Goal: Task Accomplishment & Management: Use online tool/utility

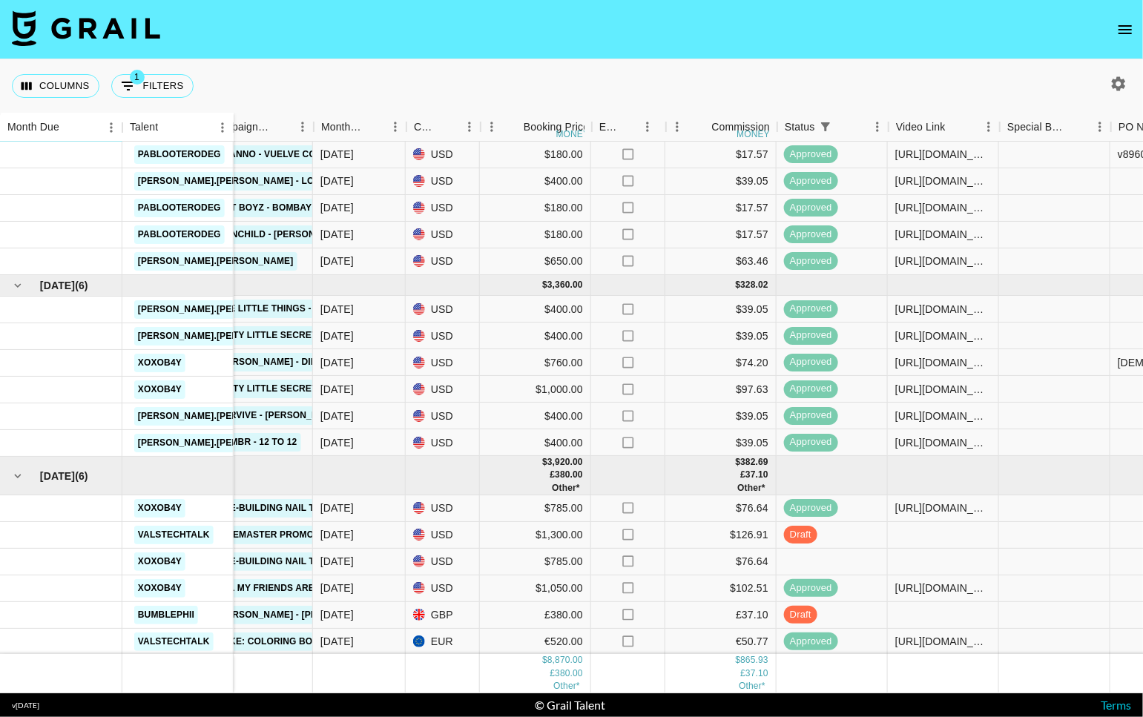
scroll to position [22, 513]
click at [906, 541] on div at bounding box center [943, 535] width 111 height 27
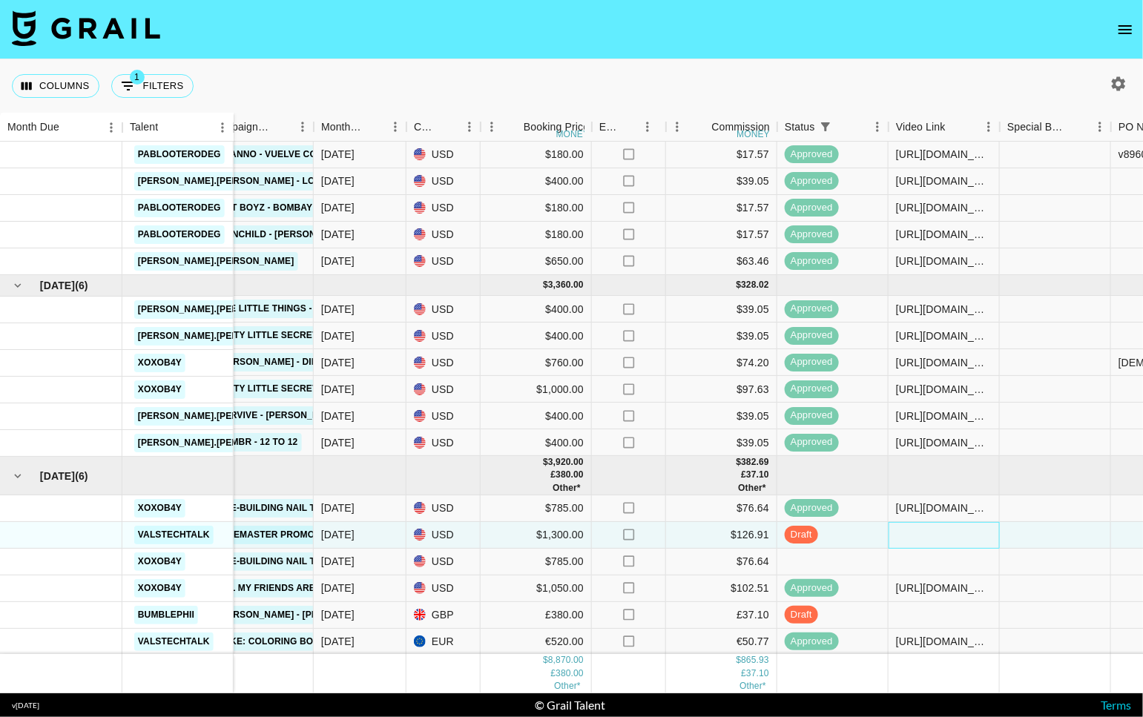
click at [906, 541] on div at bounding box center [943, 535] width 111 height 27
type input "[URL][DOMAIN_NAME]"
click at [1023, 536] on div at bounding box center [1054, 535] width 111 height 27
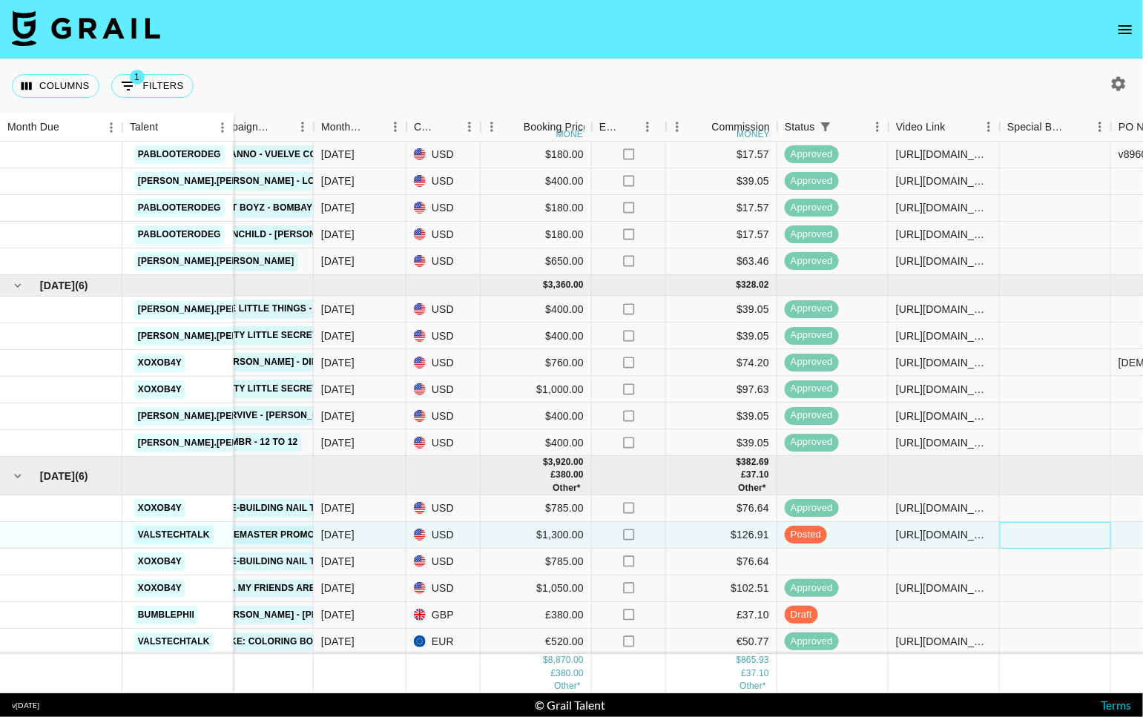
click at [1077, 538] on div at bounding box center [1054, 535] width 111 height 27
click at [1057, 538] on div at bounding box center [1054, 535] width 111 height 27
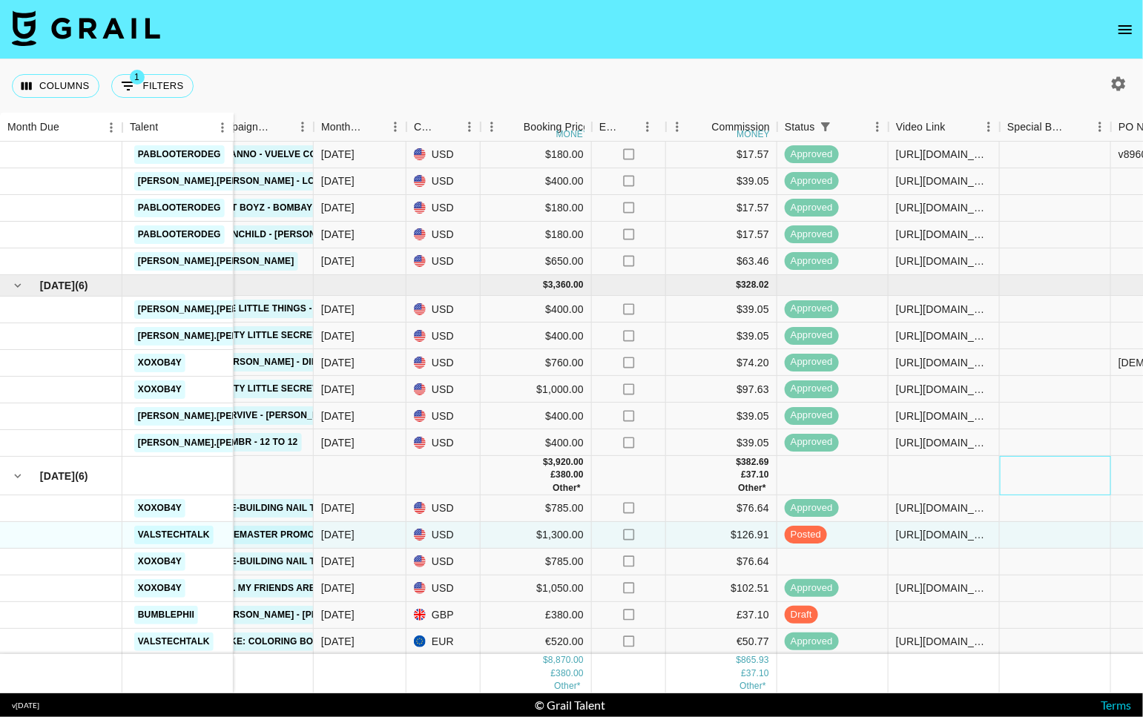
click at [1045, 477] on div at bounding box center [1054, 475] width 111 height 39
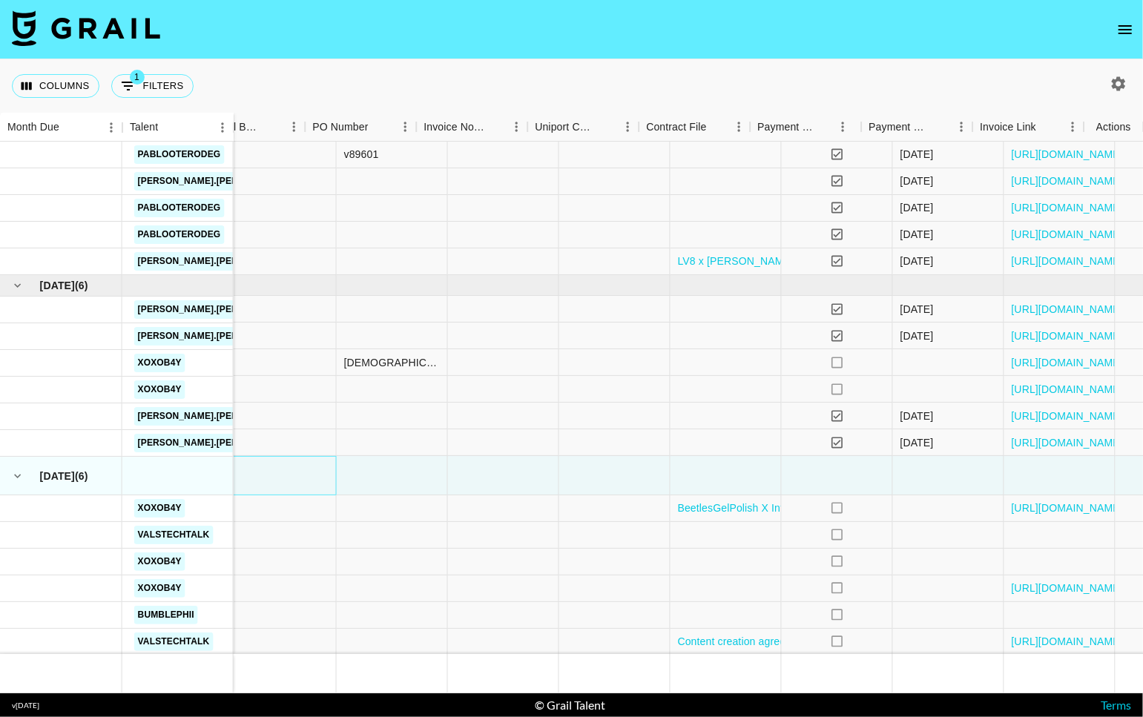
scroll to position [22, 1318]
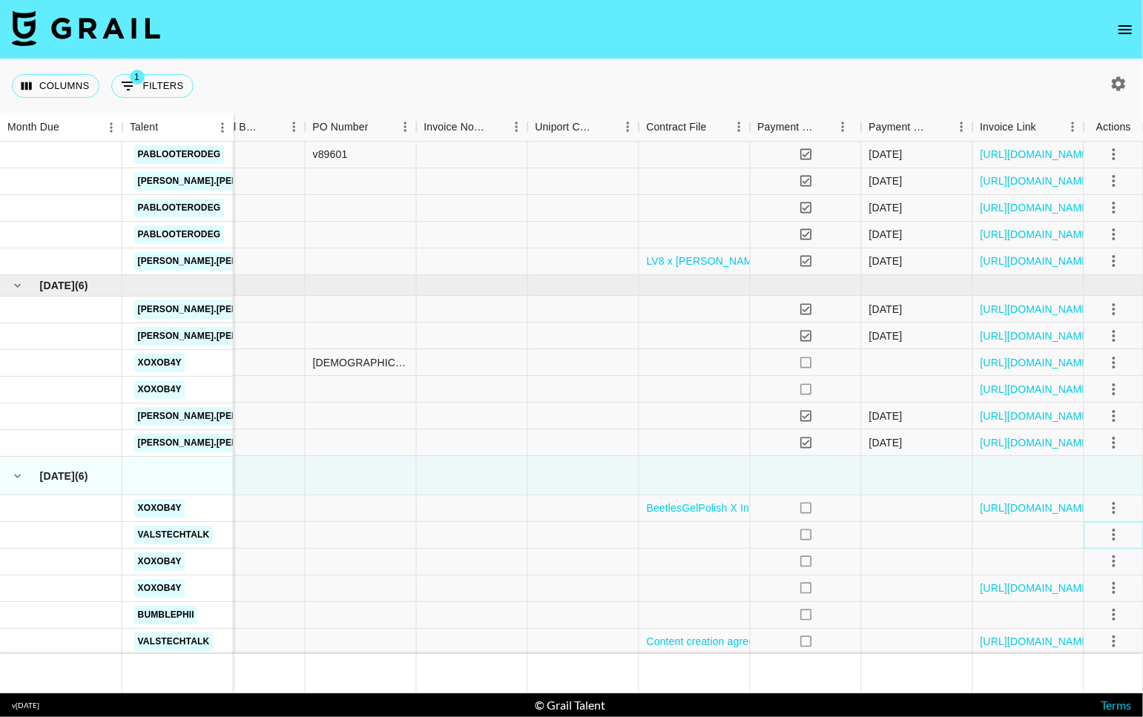
click at [1125, 537] on button "select merge strategy" at bounding box center [1113, 534] width 25 height 25
click at [1086, 672] on div "Approve" at bounding box center [1080, 673] width 45 height 18
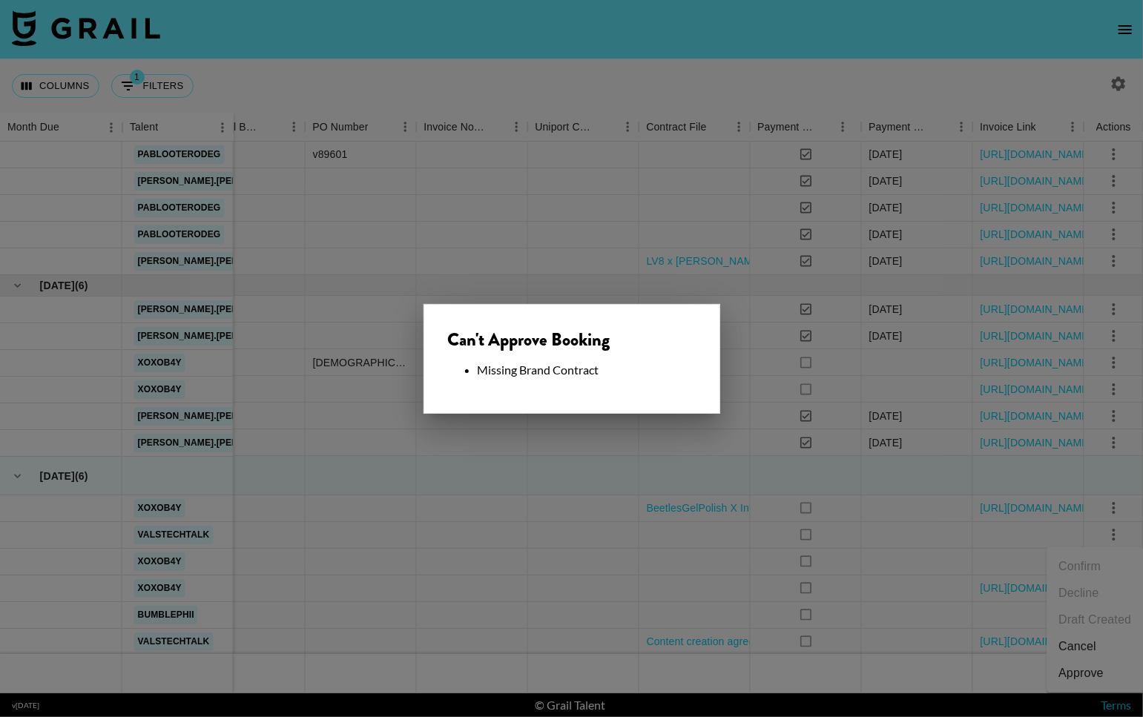
click at [767, 444] on div at bounding box center [571, 358] width 1143 height 717
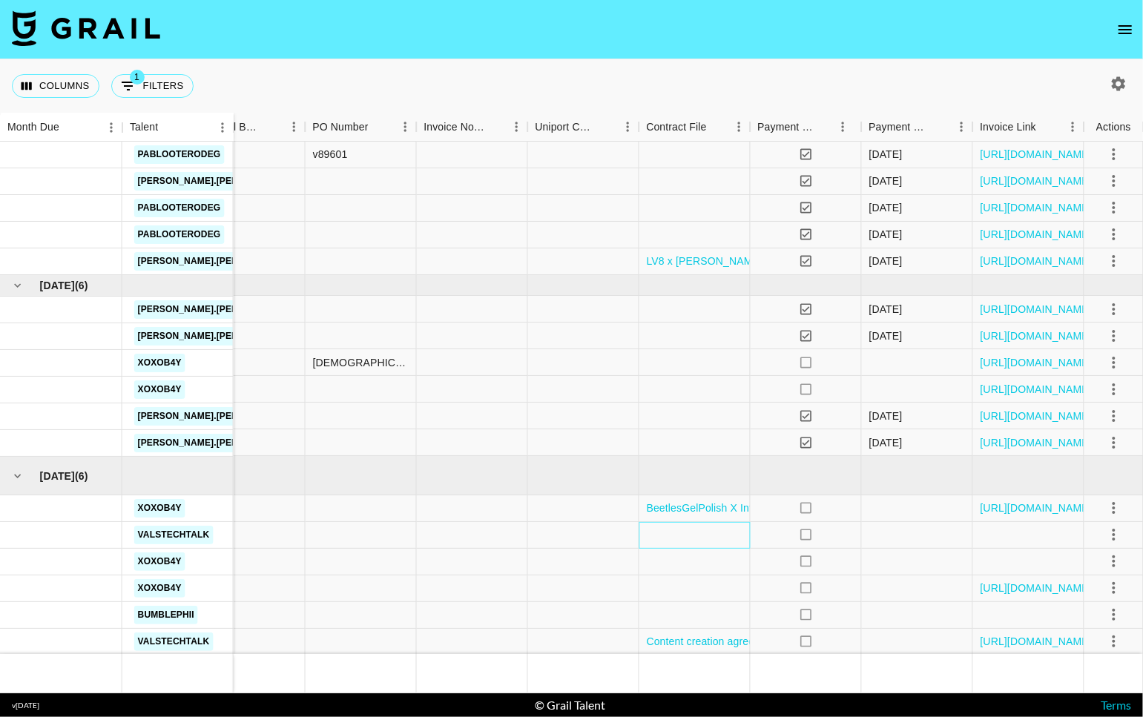
click at [702, 530] on div at bounding box center [694, 535] width 111 height 27
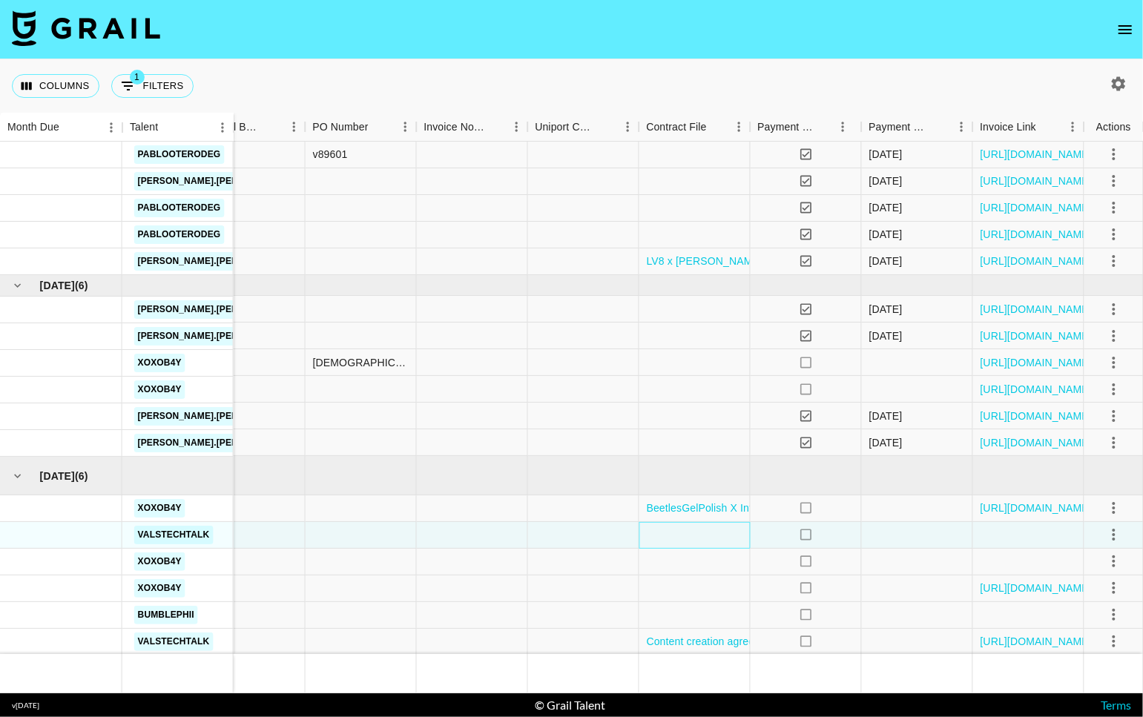
click at [697, 535] on div at bounding box center [694, 535] width 111 height 27
click at [698, 535] on div at bounding box center [694, 535] width 111 height 27
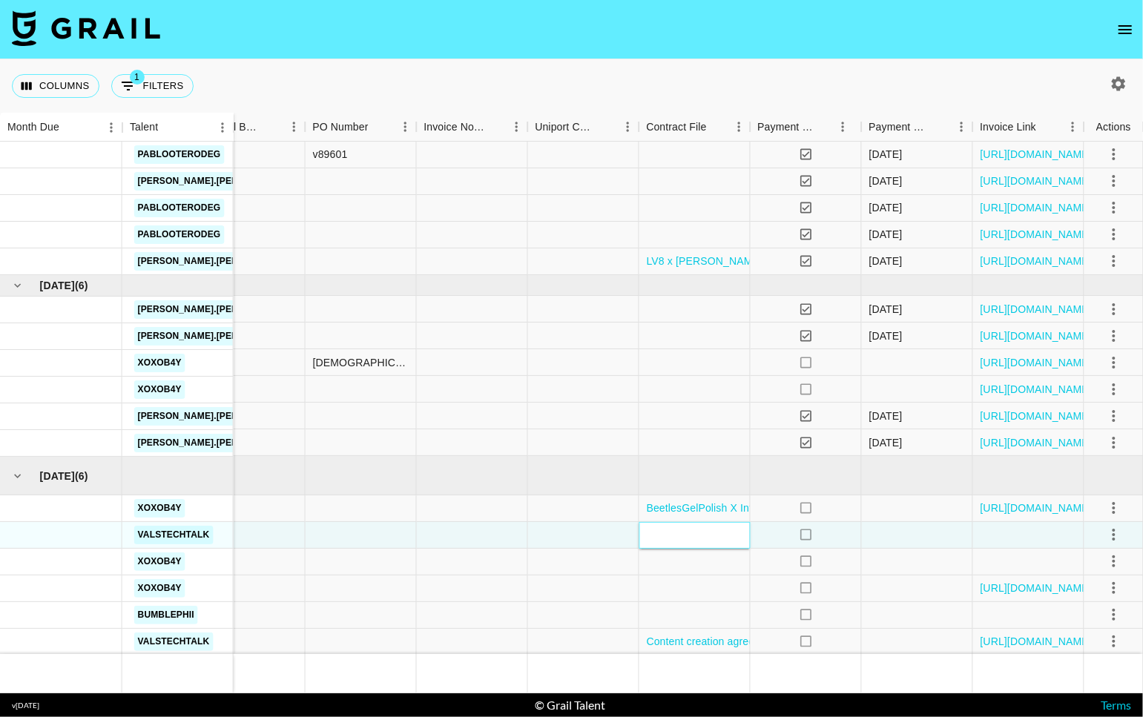
click at [676, 532] on div at bounding box center [694, 535] width 111 height 27
click at [670, 538] on div at bounding box center [694, 535] width 111 height 27
click at [668, 538] on div at bounding box center [694, 535] width 111 height 27
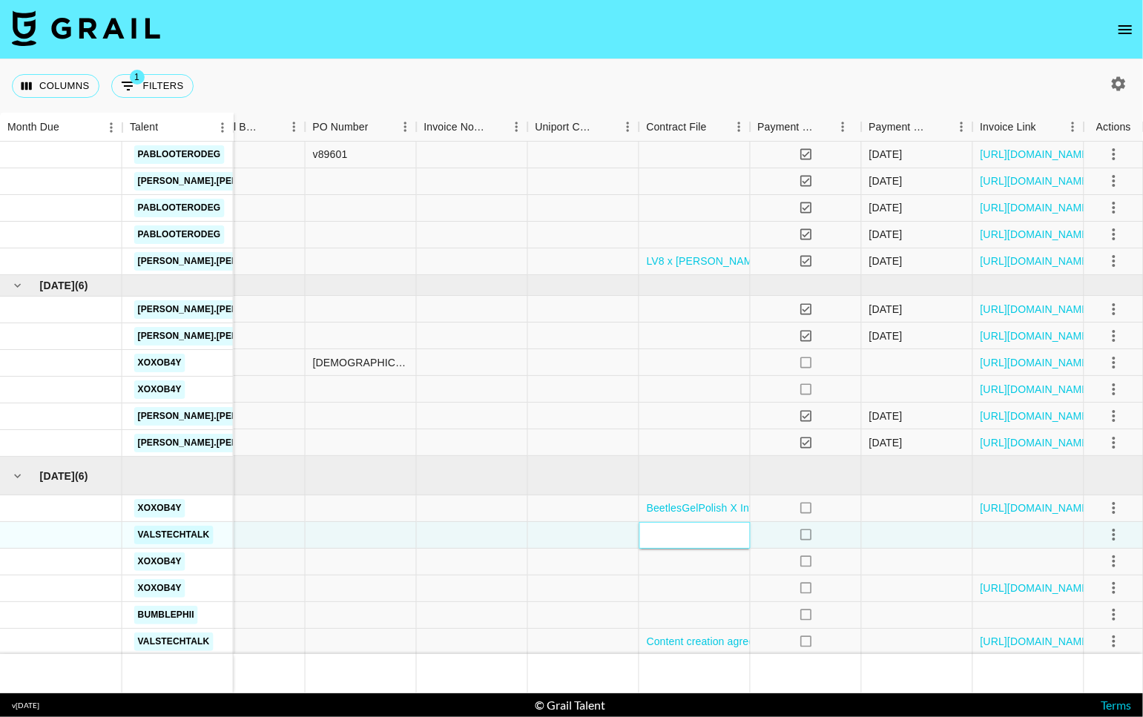
click at [668, 538] on div at bounding box center [694, 535] width 111 height 27
click at [601, 538] on div at bounding box center [583, 535] width 111 height 27
click at [693, 537] on div at bounding box center [694, 535] width 111 height 27
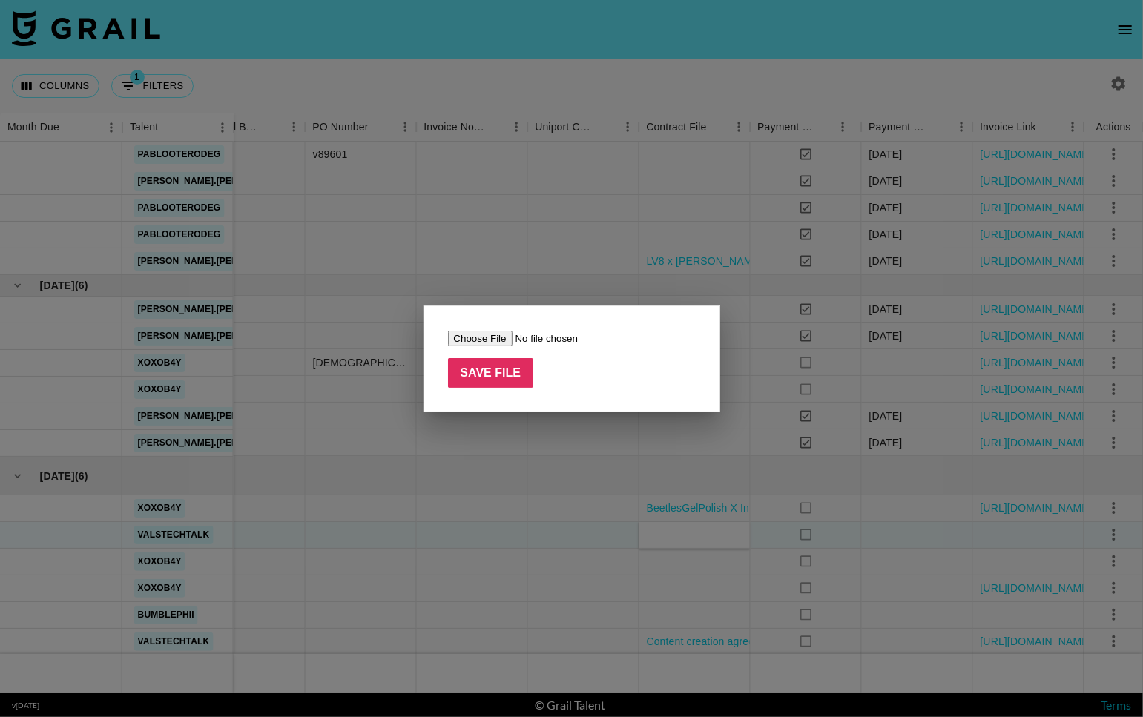
click at [693, 537] on div at bounding box center [571, 358] width 1143 height 717
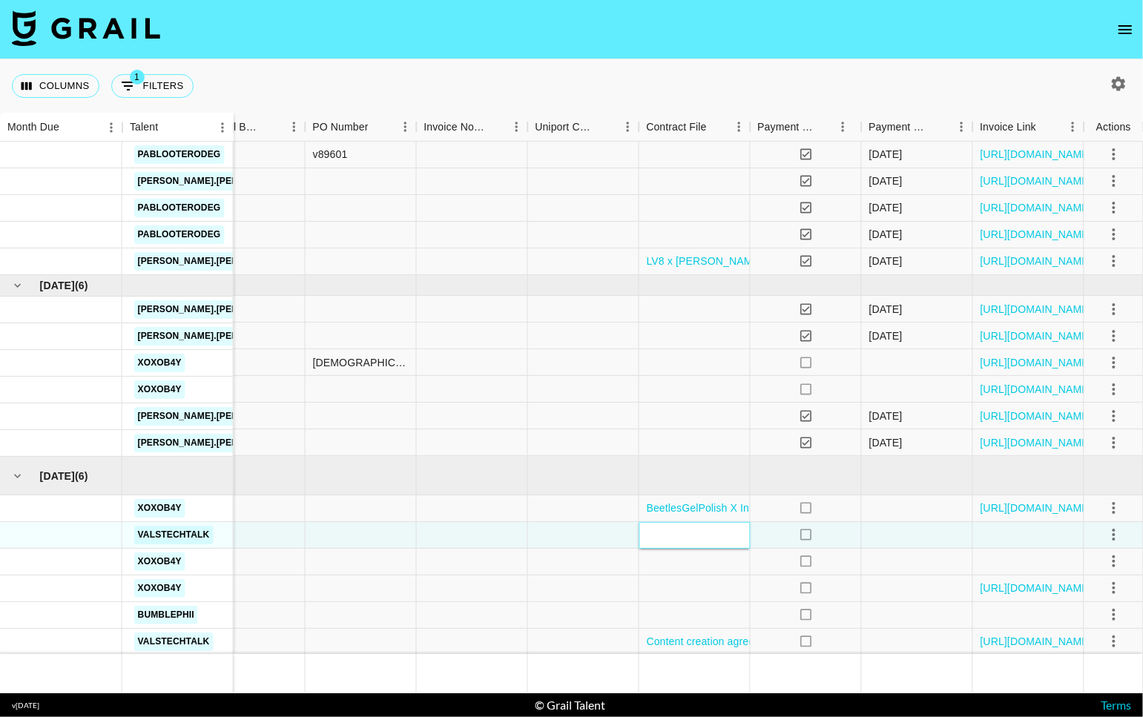
click at [693, 537] on div at bounding box center [694, 535] width 111 height 27
click at [582, 536] on div at bounding box center [583, 535] width 111 height 27
click at [693, 538] on div at bounding box center [694, 535] width 111 height 27
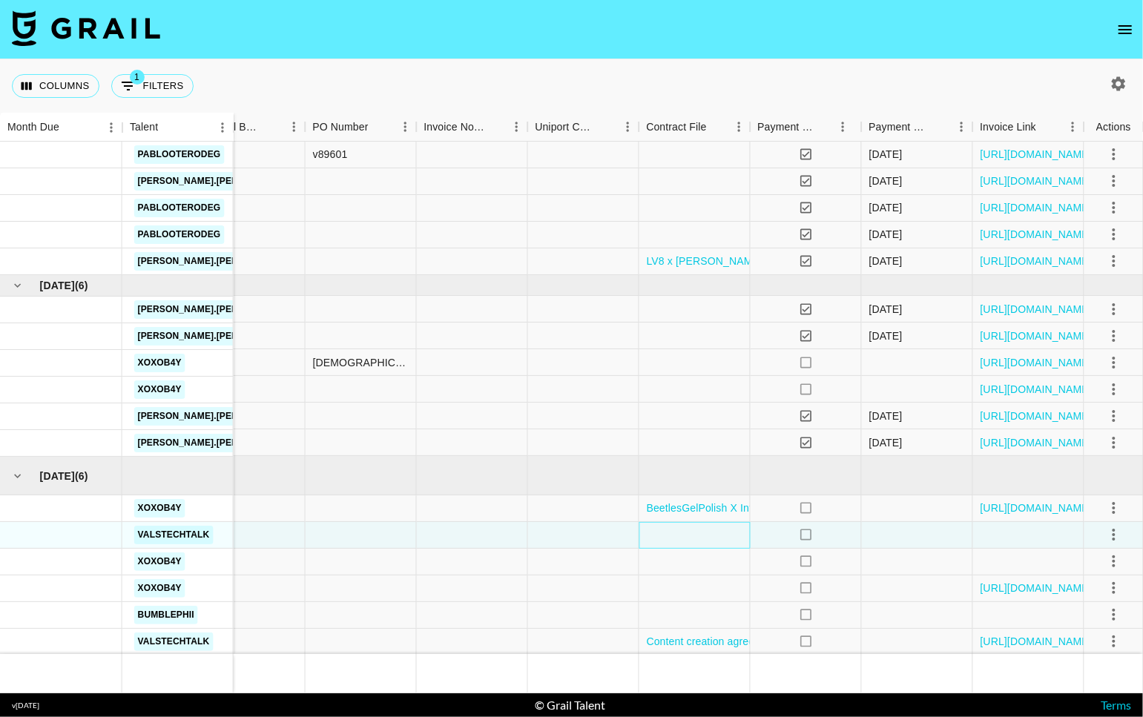
click at [693, 538] on div at bounding box center [694, 535] width 111 height 27
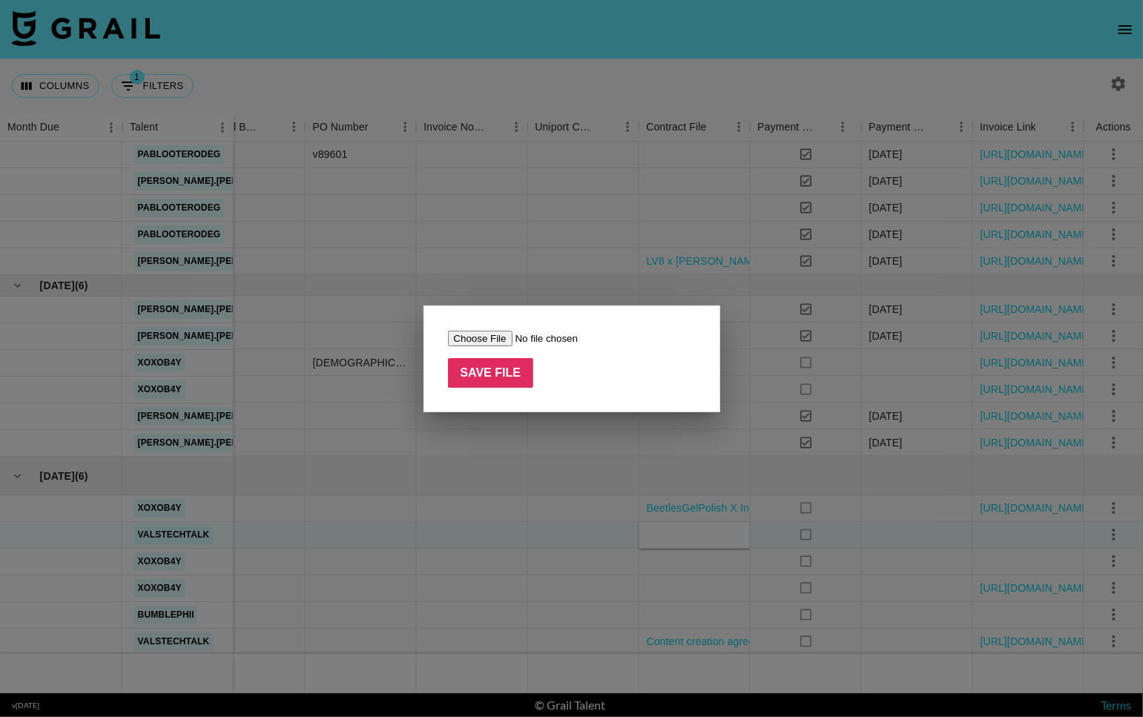
click at [491, 340] on input "file" at bounding box center [542, 339] width 188 height 16
type input "C:\fakepath\[[DATE]] KineMaster Corporation Service Agreement with Associated T…"
click at [501, 375] on input "Save File" at bounding box center [491, 373] width 86 height 30
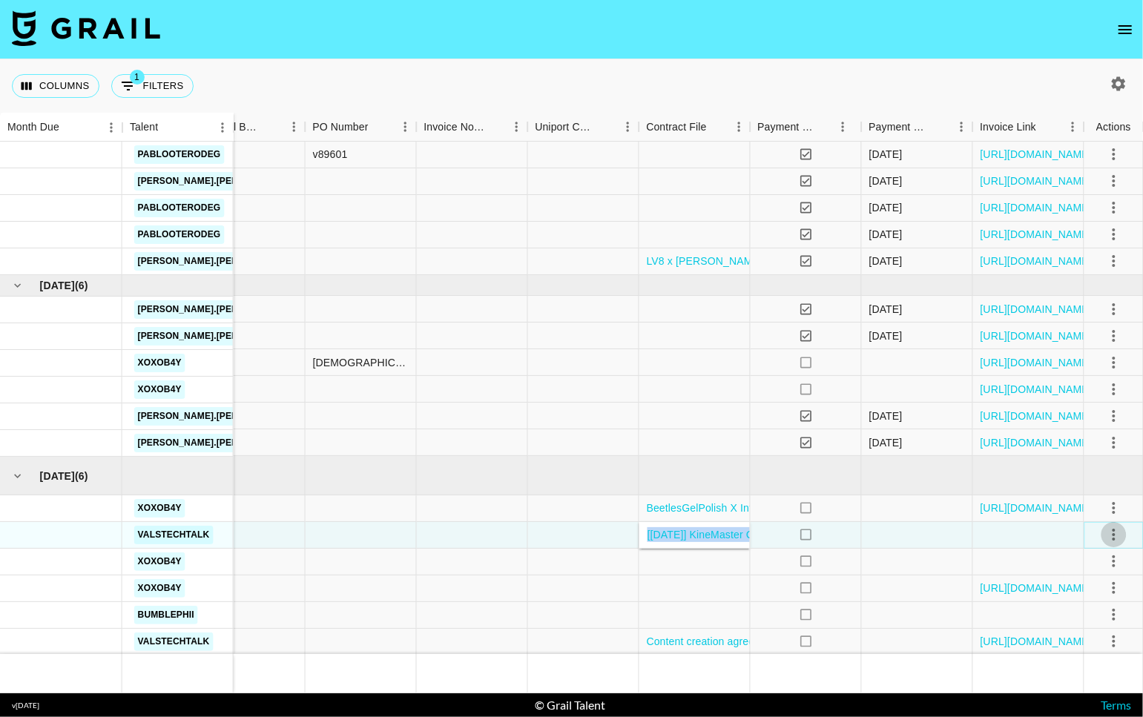
click at [1105, 536] on icon "select merge strategy" at bounding box center [1114, 535] width 18 height 18
click at [1060, 673] on div "Approve" at bounding box center [1080, 673] width 45 height 18
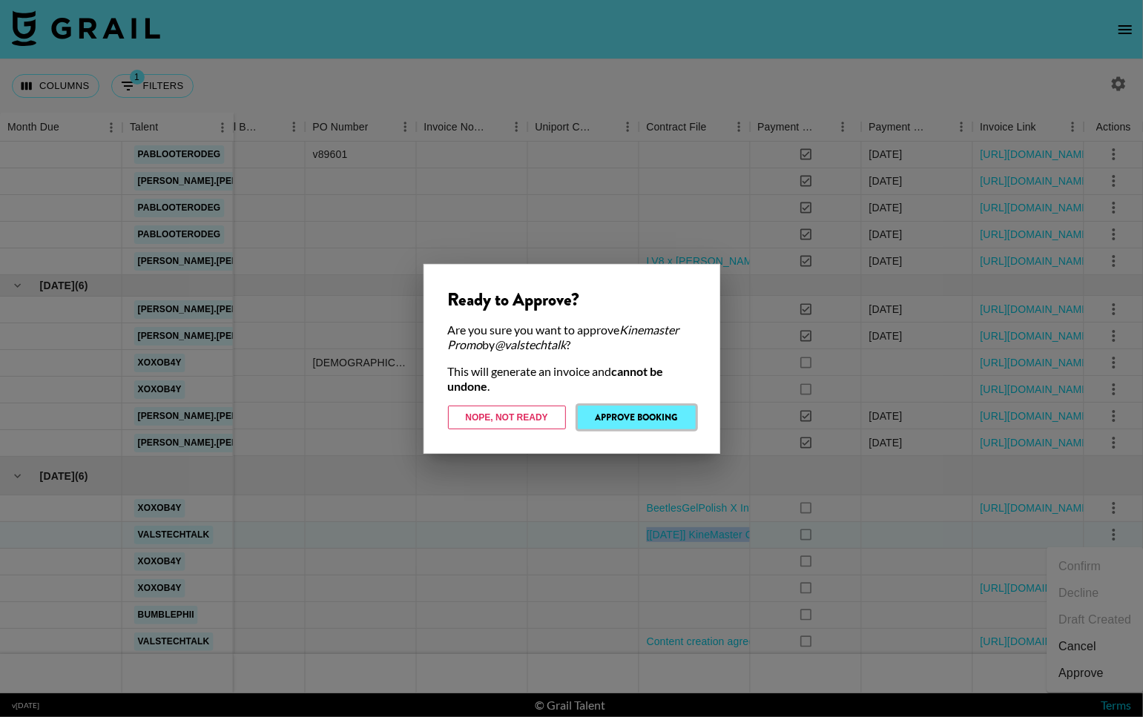
click at [641, 420] on button "Approve Booking" at bounding box center [637, 418] width 118 height 24
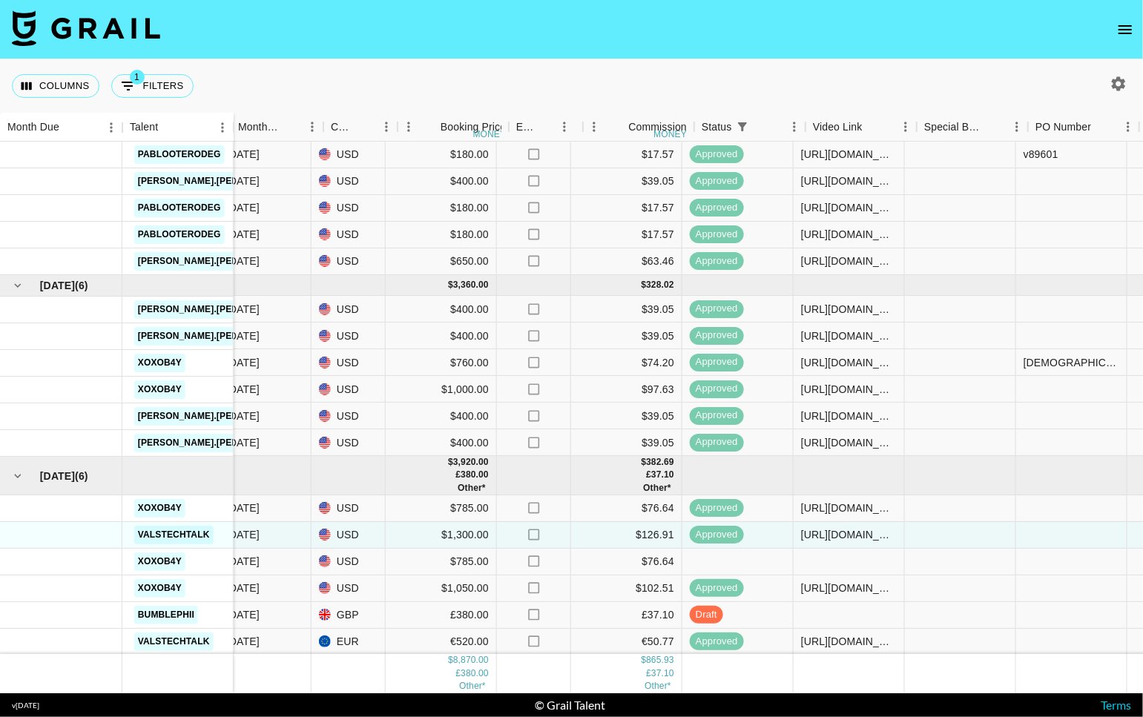
scroll to position [22, 593]
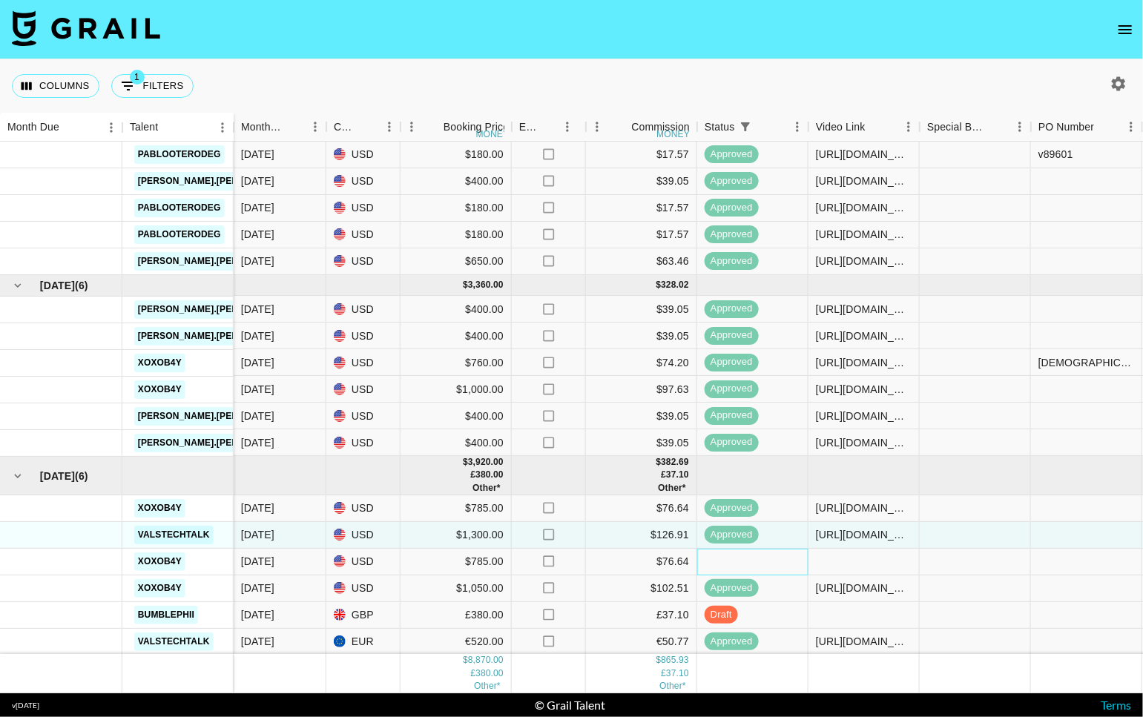
click at [767, 565] on div at bounding box center [752, 562] width 111 height 27
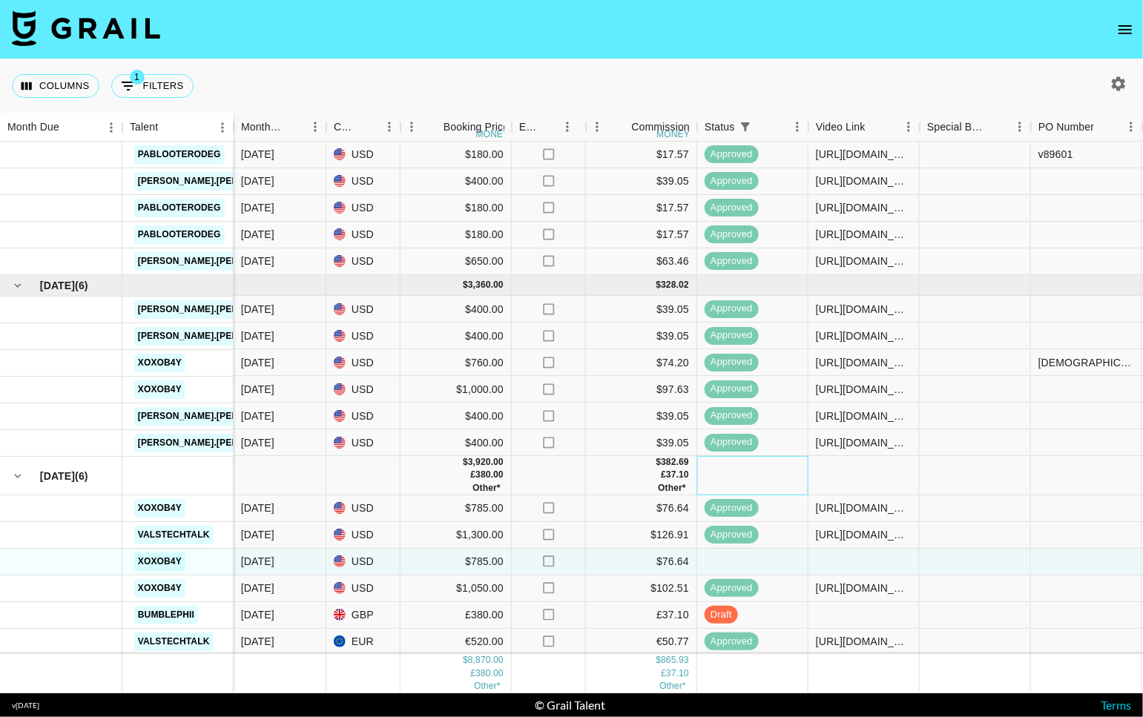
click at [800, 477] on div at bounding box center [752, 475] width 111 height 39
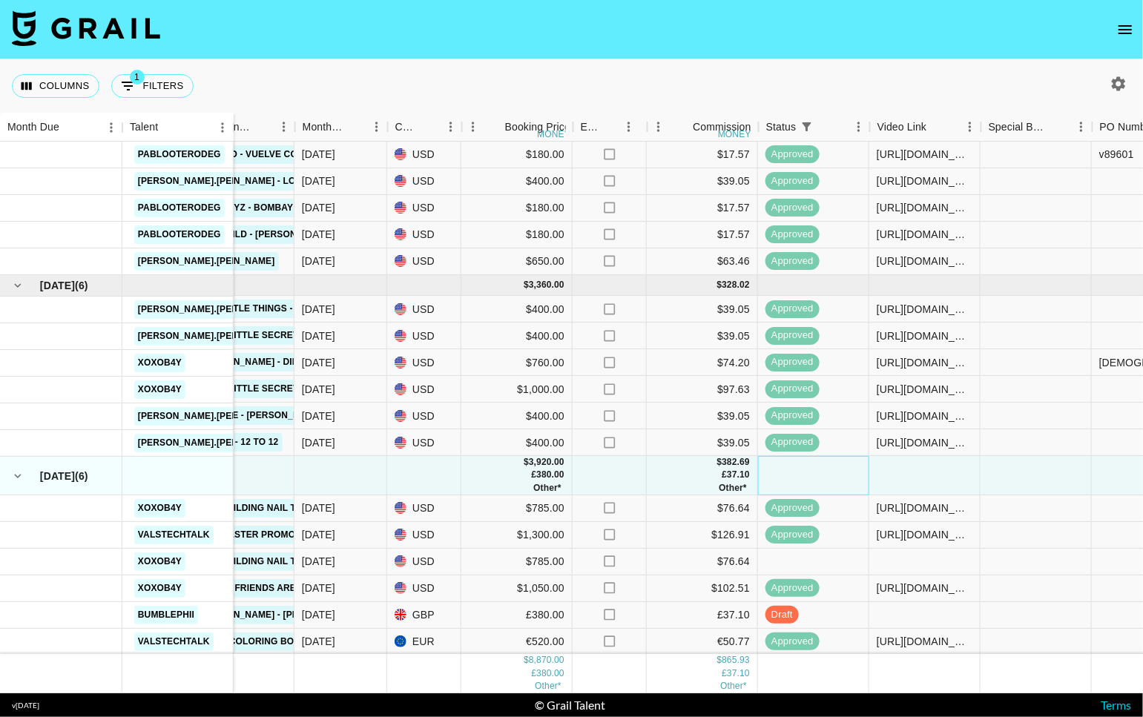
scroll to position [22, 532]
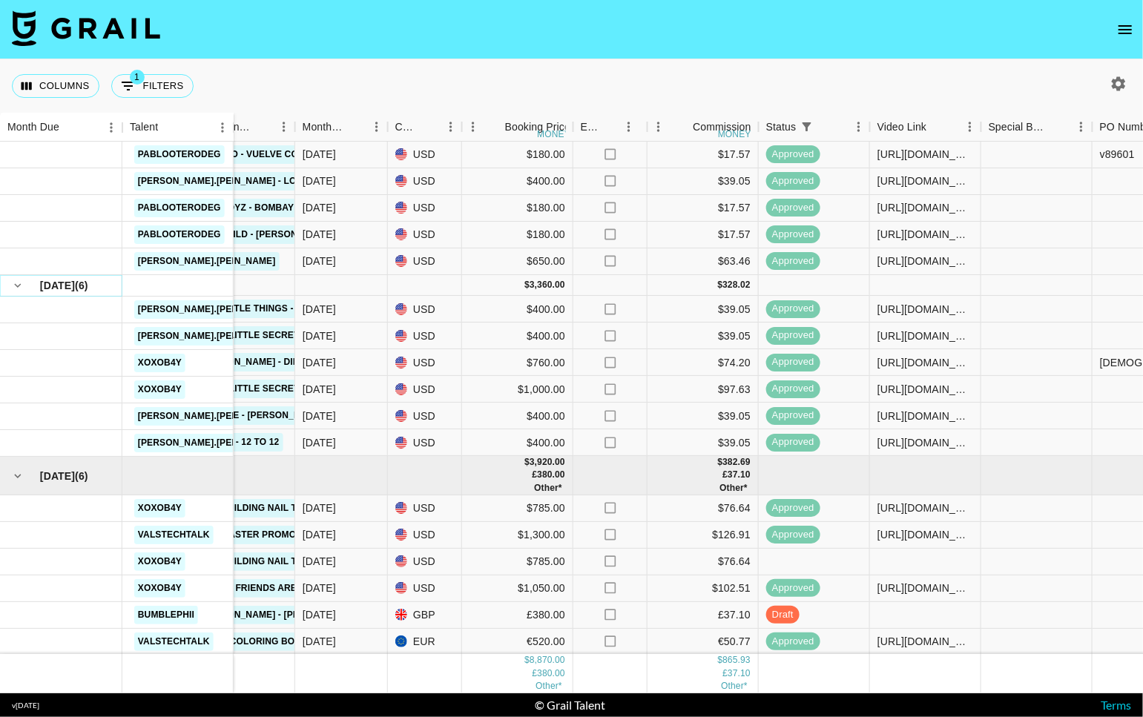
click at [19, 291] on icon "hide children" at bounding box center [17, 285] width 13 height 13
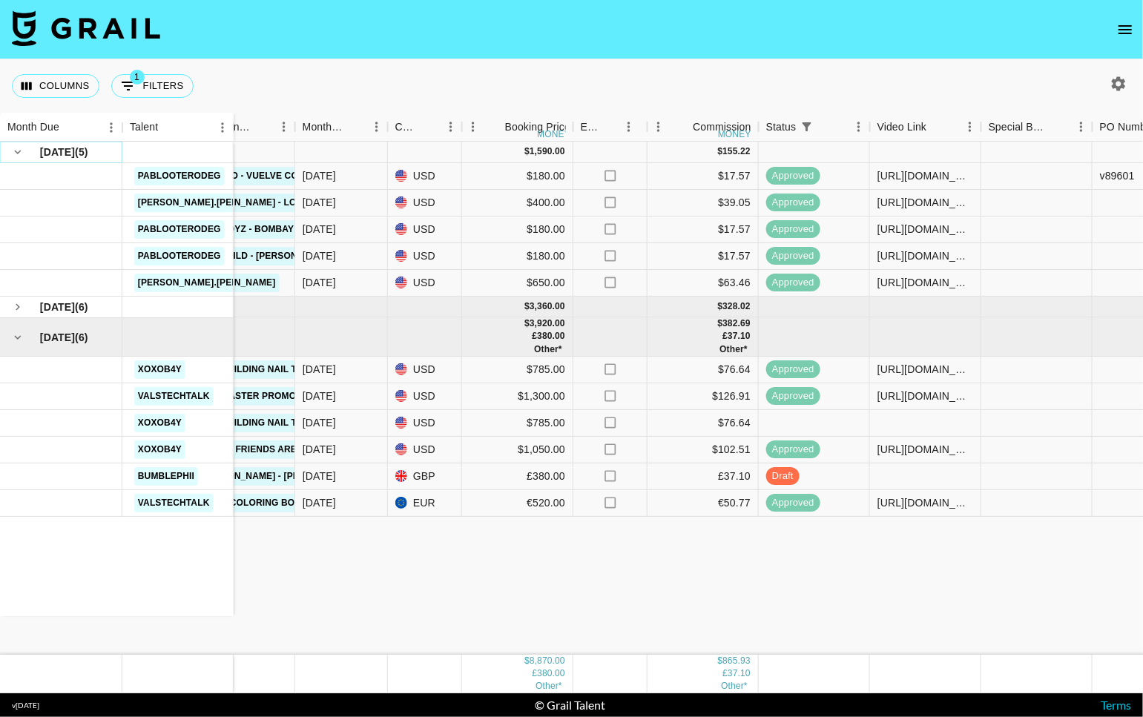
click at [24, 156] on icon "hide children" at bounding box center [17, 151] width 13 height 13
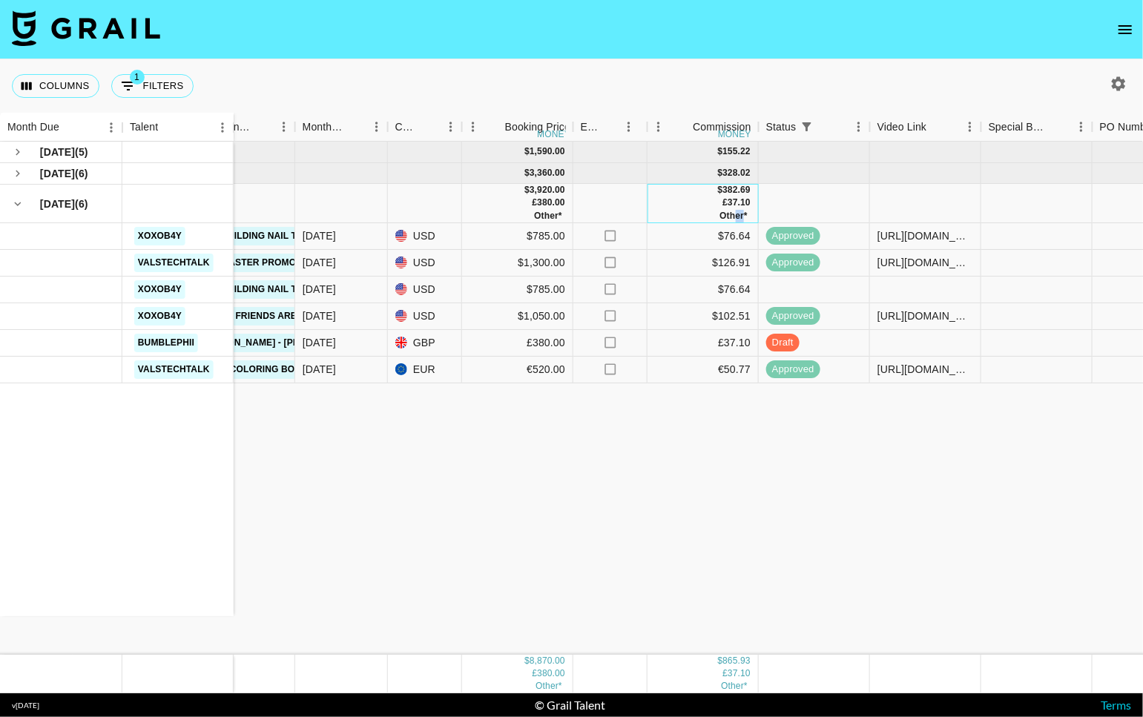
click at [739, 222] on body "Columns 1 Filters + Booking Month Due Talent Airtable ID Manager Client [PERSON…" at bounding box center [571, 358] width 1143 height 717
click at [736, 210] on div "Other*" at bounding box center [733, 216] width 28 height 13
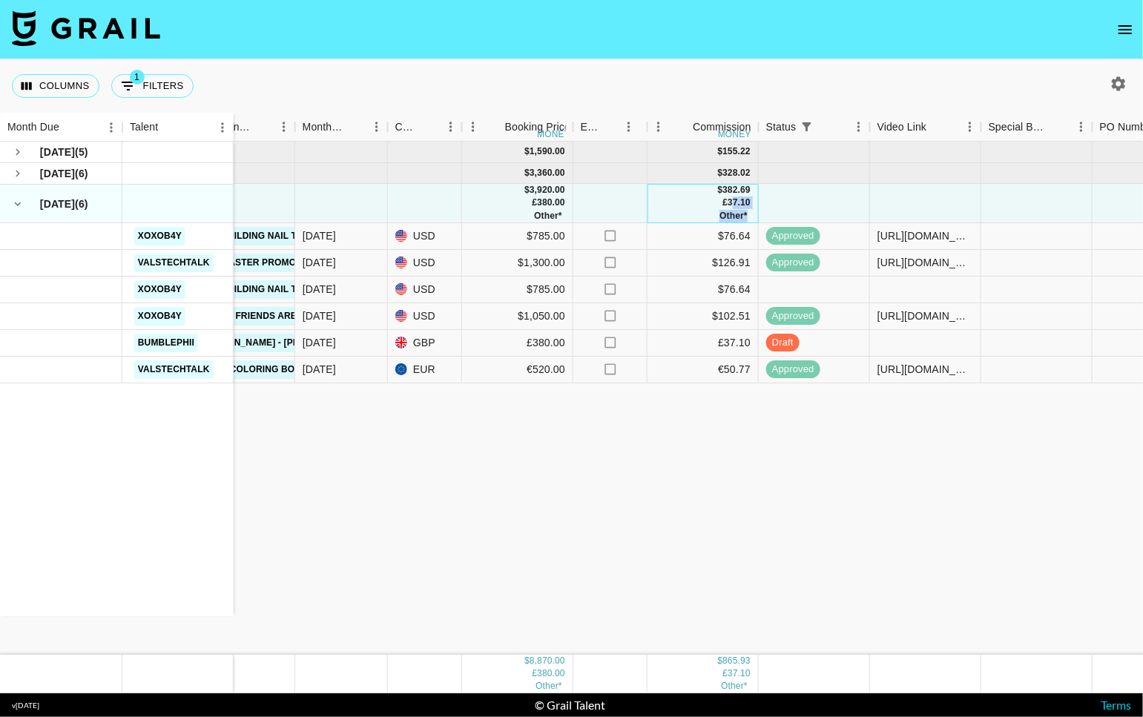
drag, startPoint x: 747, startPoint y: 217, endPoint x: 733, endPoint y: 205, distance: 18.9
click at [733, 205] on div "$ 382.69 £ 37.10 Other*" at bounding box center [734, 203] width 33 height 38
click at [750, 205] on div "$ 382.69 £ 37.10 Other*" at bounding box center [702, 203] width 111 height 39
drag, startPoint x: 750, startPoint y: 205, endPoint x: 715, endPoint y: 191, distance: 37.6
click at [715, 191] on div "$ 382.69 £ 37.10 Other*" at bounding box center [702, 203] width 111 height 39
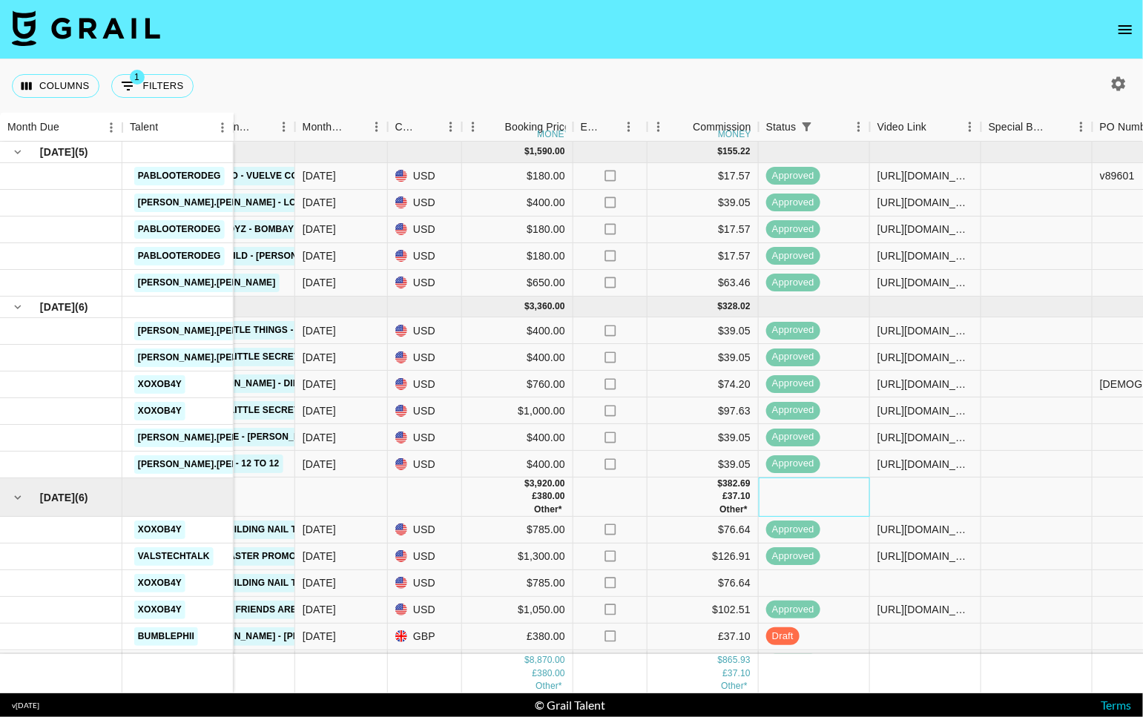
click at [850, 506] on div at bounding box center [814, 496] width 111 height 39
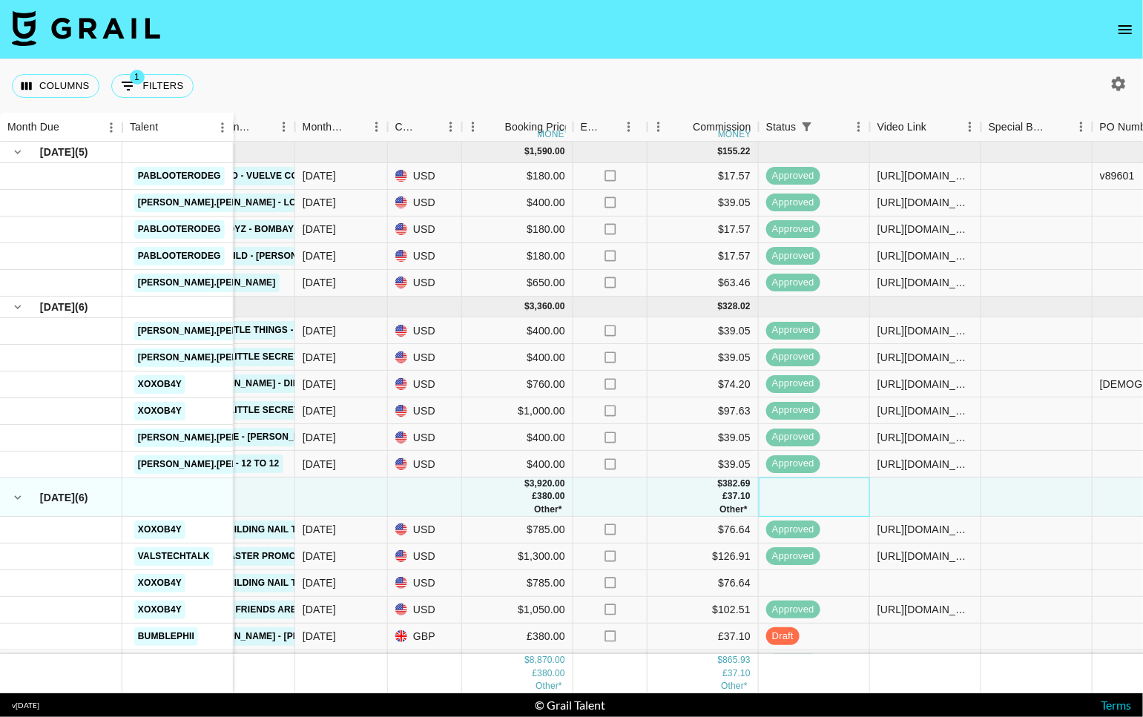
scroll to position [22, 532]
